Goal: Navigation & Orientation: Understand site structure

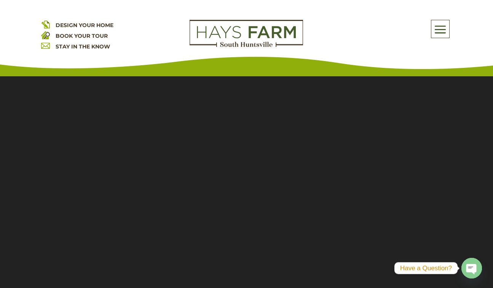
click at [441, 29] on span at bounding box center [441, 30] width 18 height 18
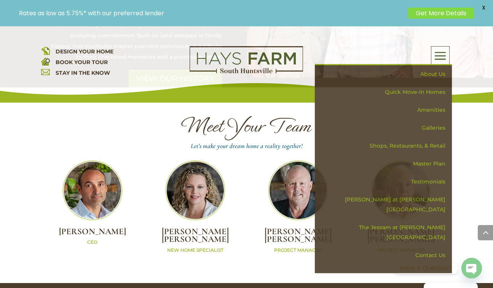
scroll to position [2475, 0]
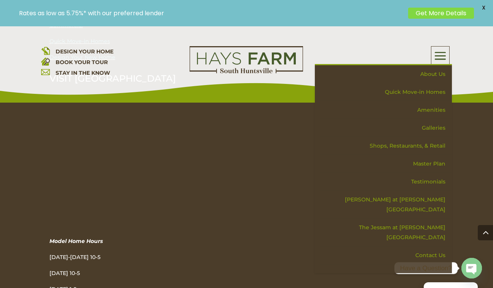
drag, startPoint x: 494, startPoint y: 49, endPoint x: 501, endPoint y: 294, distance: 245.1
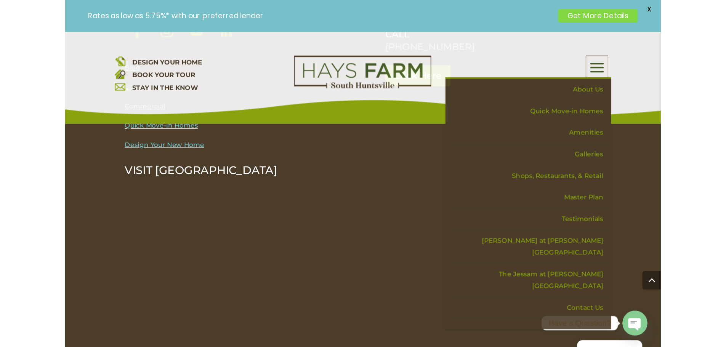
scroll to position [2398, 0]
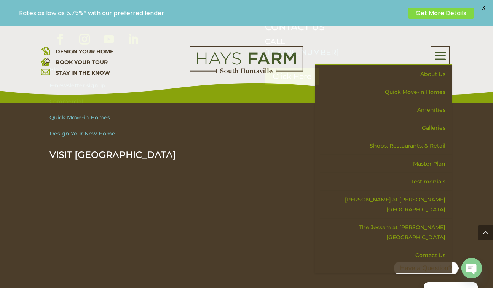
click at [467, 70] on div "DESIGN YOUR HOME BOOK YOUR TOUR STAY IN THE KNOW About Us Quick Move-in Homes A…" at bounding box center [246, 64] width 493 height 76
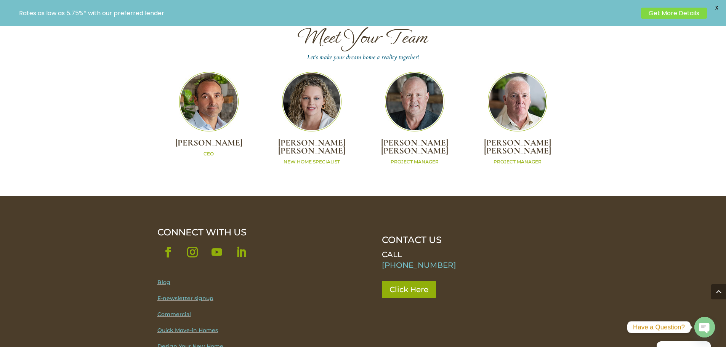
scroll to position [2367, 0]
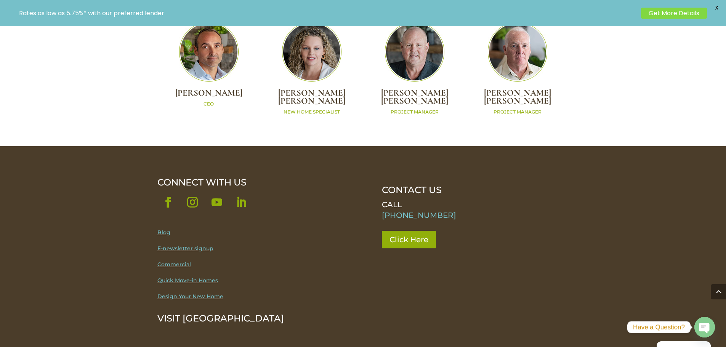
click at [162, 229] on link "Blog" at bounding box center [163, 232] width 13 height 7
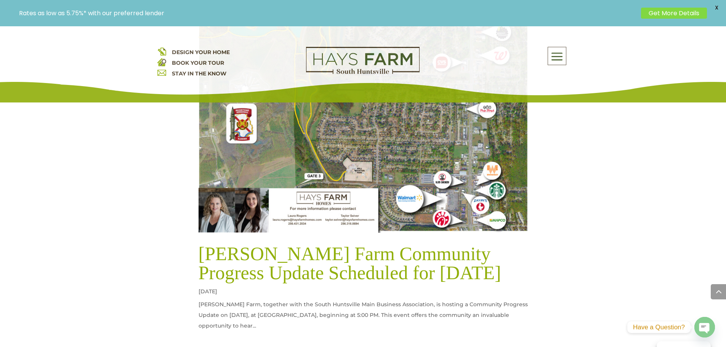
scroll to position [3543, 0]
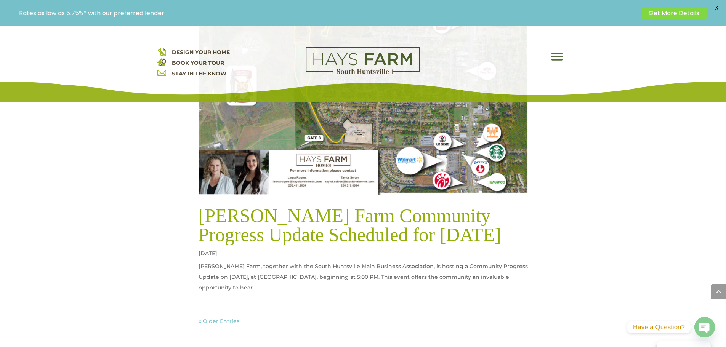
click at [221, 318] on link "« Older Entries" at bounding box center [219, 321] width 41 height 7
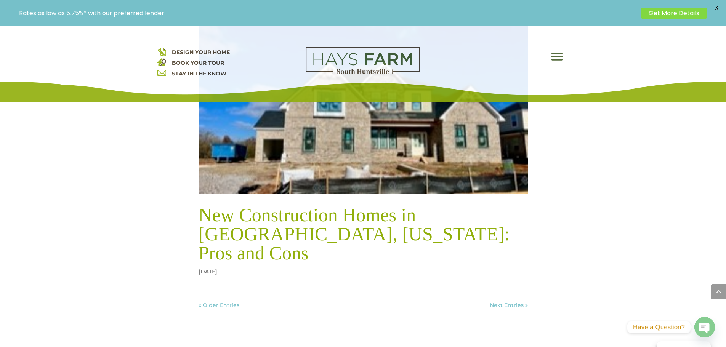
scroll to position [3408, 0]
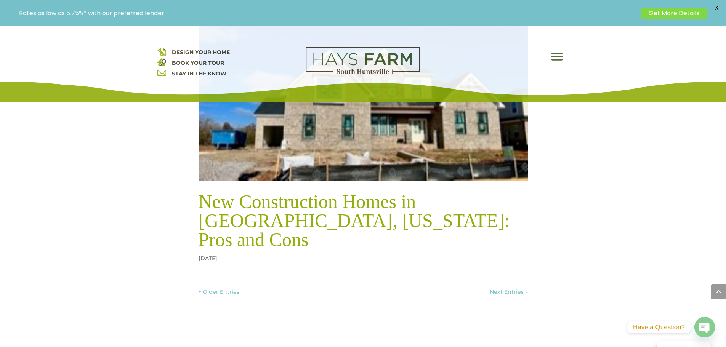
click at [230, 288] on link "« Older Entries" at bounding box center [219, 291] width 41 height 7
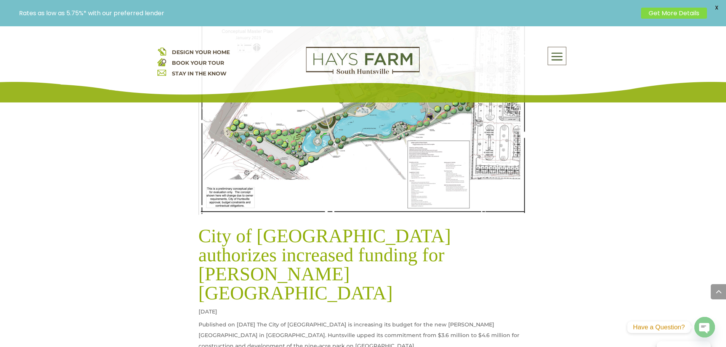
scroll to position [2989, 0]
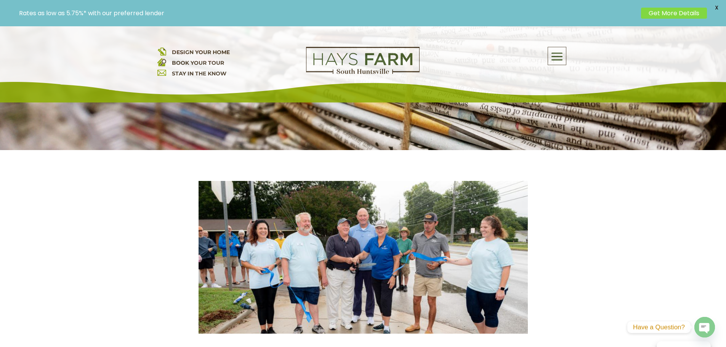
scroll to position [170, 0]
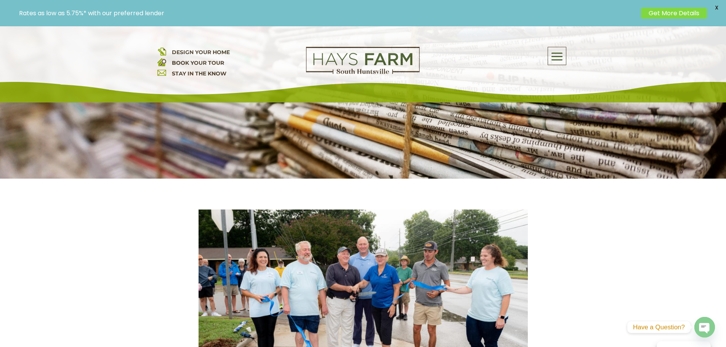
click at [363, 53] on img at bounding box center [363, 60] width 114 height 27
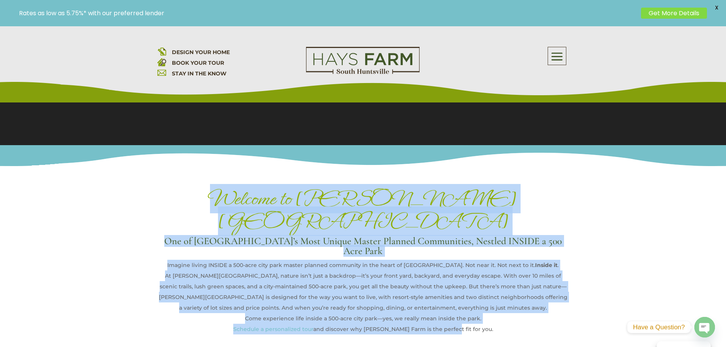
scroll to position [267, 0]
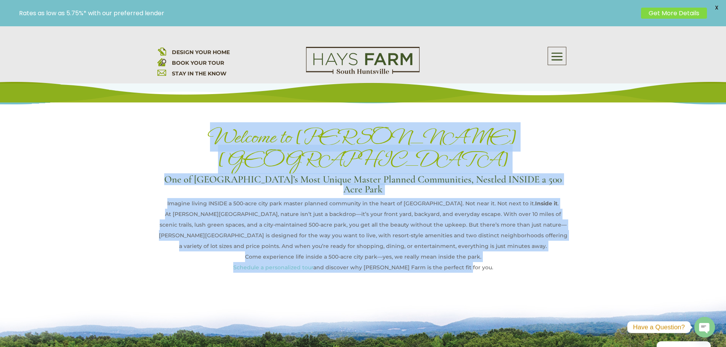
drag, startPoint x: 277, startPoint y: 205, endPoint x: 483, endPoint y: 230, distance: 208.0
click at [492, 242] on div "Welcome to Hays Farm One of Huntsville’s Most Unique Master Planned Communities…" at bounding box center [363, 188] width 726 height 210
copy div "Welcome to Hays Farm One of Huntsville’s Most Unique Master Planned Communities…"
click at [623, 172] on div "Welcome to Hays Farm One of Huntsville’s Most Unique Master Planned Communities…" at bounding box center [363, 188] width 726 height 210
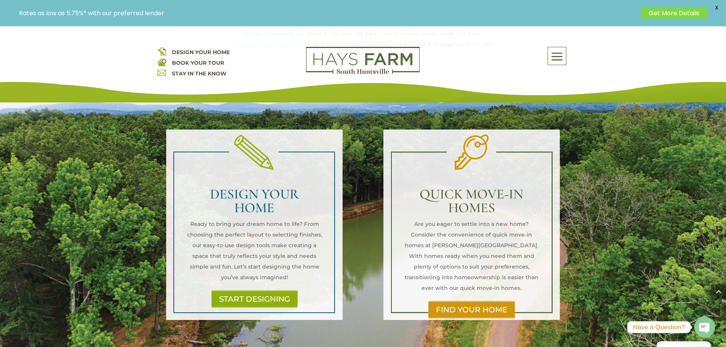
scroll to position [495, 0]
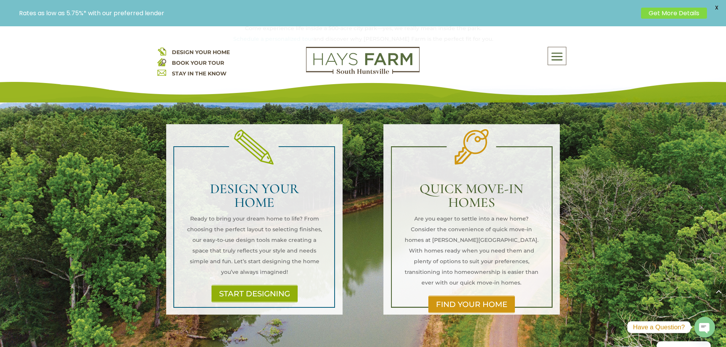
click at [557, 54] on span at bounding box center [557, 57] width 18 height 18
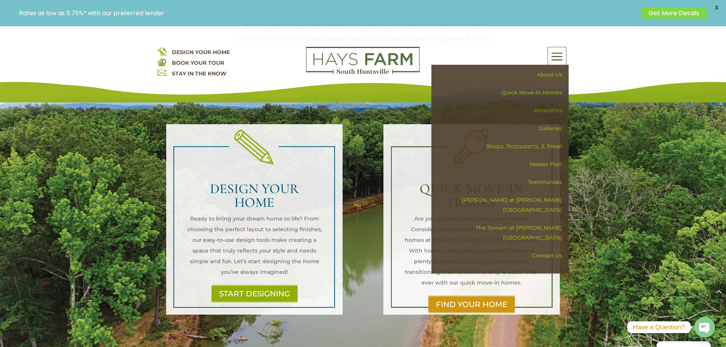
click at [545, 112] on link "Amenities" at bounding box center [503, 111] width 132 height 18
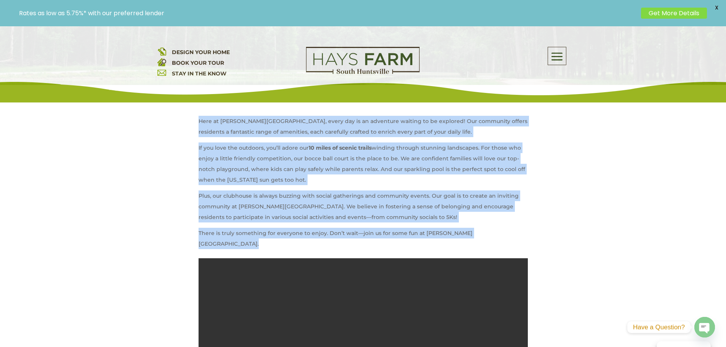
scroll to position [267, 0]
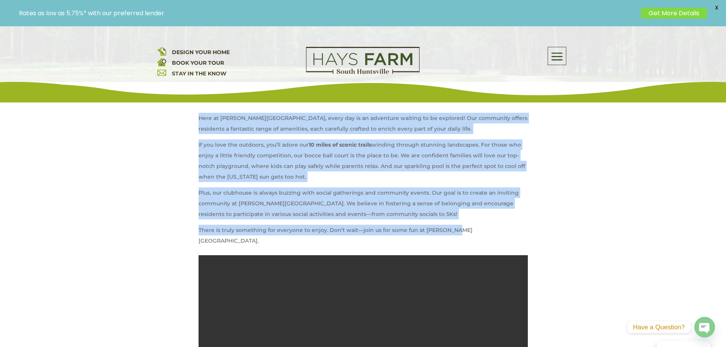
drag, startPoint x: 193, startPoint y: 172, endPoint x: 455, endPoint y: 233, distance: 268.8
click at [455, 233] on div "Here at Hays Farm, every day is an adventure waiting to be explored! Our commun…" at bounding box center [362, 266] width 411 height 369
copy div "Here at Hays Farm, every day is an adventure waiting to be explored! Our commun…"
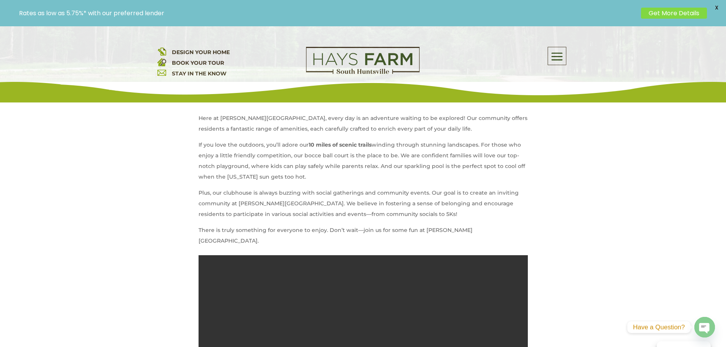
click at [557, 55] on span at bounding box center [557, 57] width 18 height 18
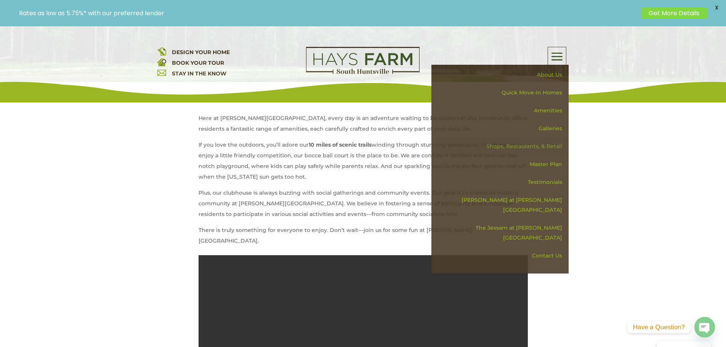
click at [546, 146] on link "Shops, Restaurants, & Retail" at bounding box center [503, 147] width 132 height 18
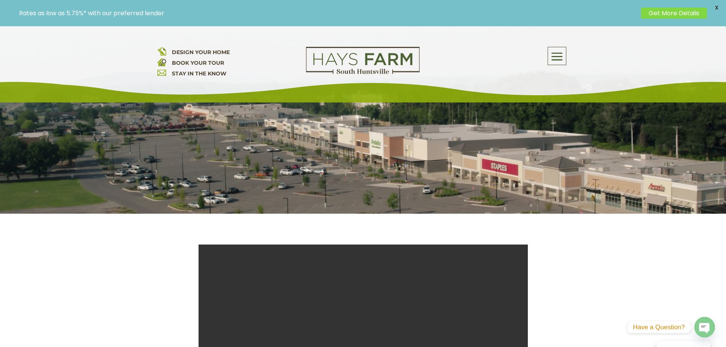
scroll to position [38, 0]
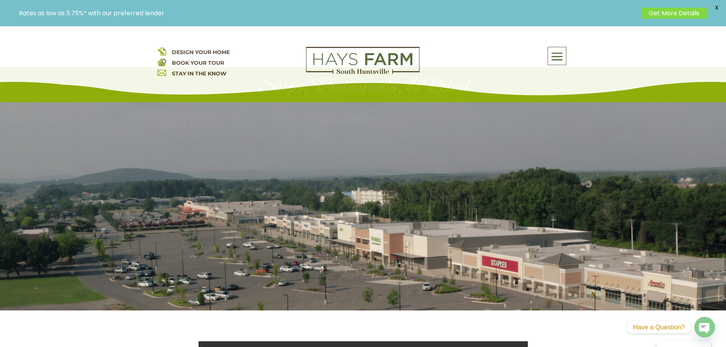
click at [352, 65] on img at bounding box center [363, 60] width 114 height 27
